Goal: Task Accomplishment & Management: Use online tool/utility

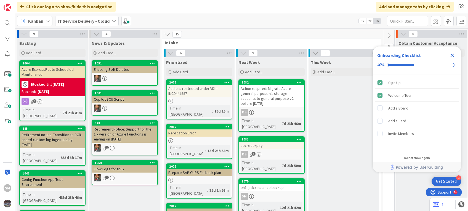
click at [452, 55] on icon "Close Checklist" at bounding box center [453, 56] width 4 height 4
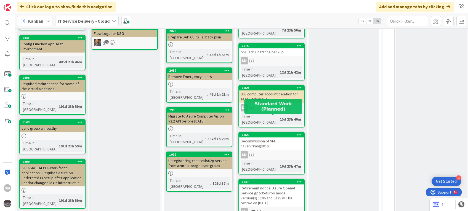
scroll to position [136, 0]
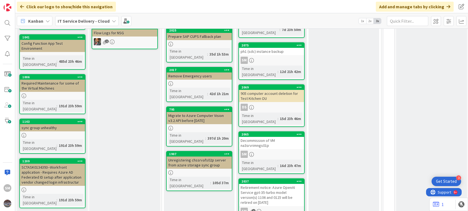
click at [267, 137] on div "Decommission of VM na3srvrimngs01p" at bounding box center [271, 143] width 65 height 12
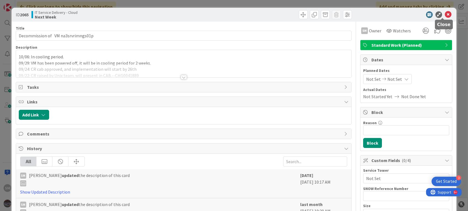
click at [445, 17] on icon at bounding box center [448, 14] width 7 height 7
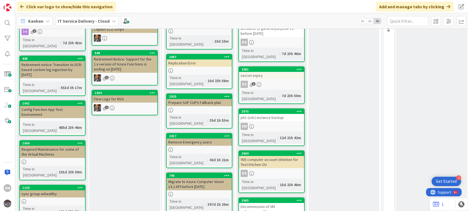
click at [295, 123] on div "SM" at bounding box center [271, 126] width 65 height 7
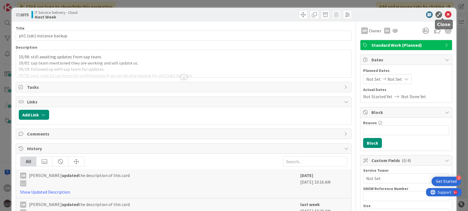
click at [445, 17] on icon at bounding box center [448, 14] width 7 height 7
